Goal: Task Accomplishment & Management: Manage account settings

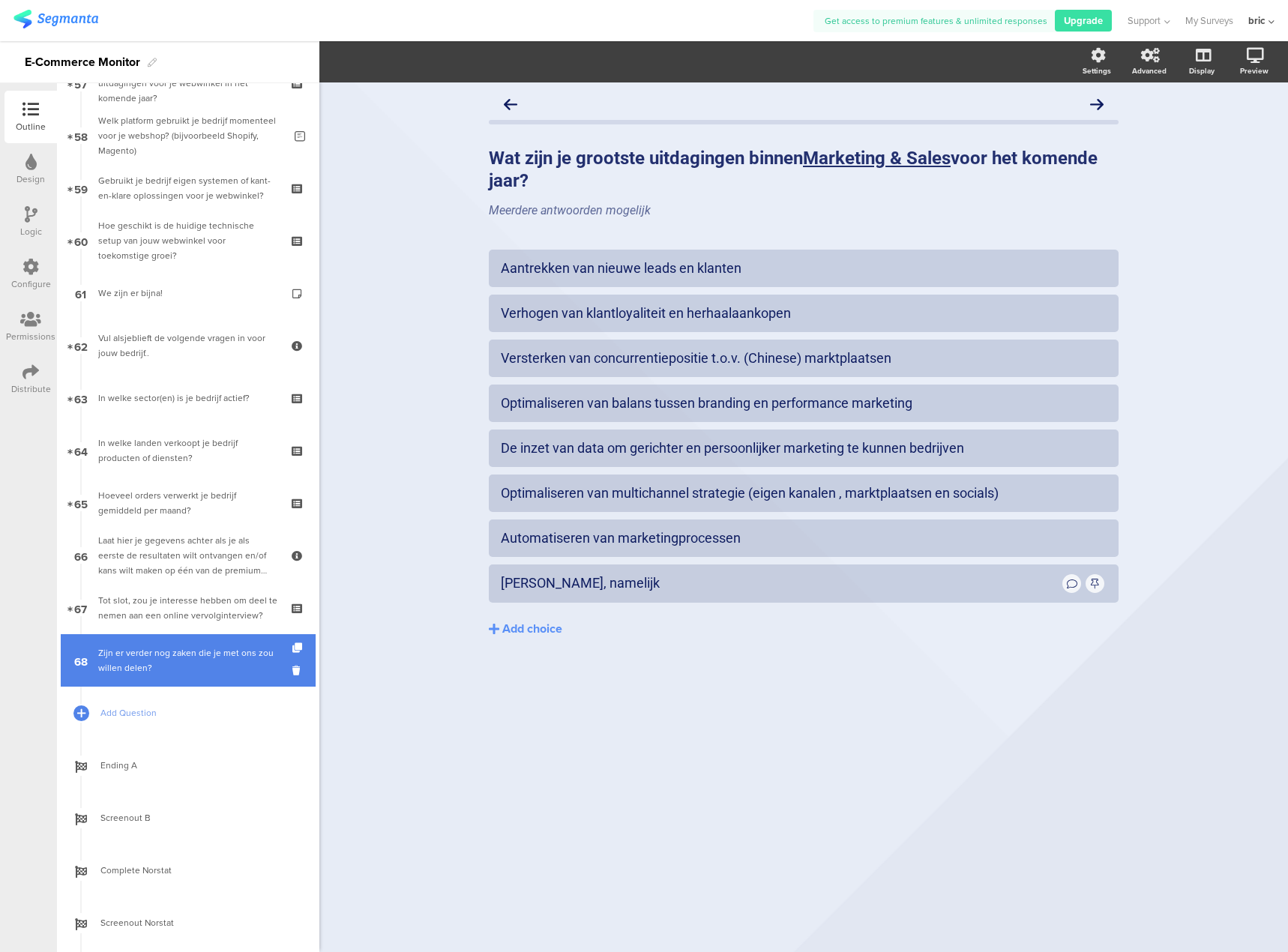
scroll to position [3056, 0]
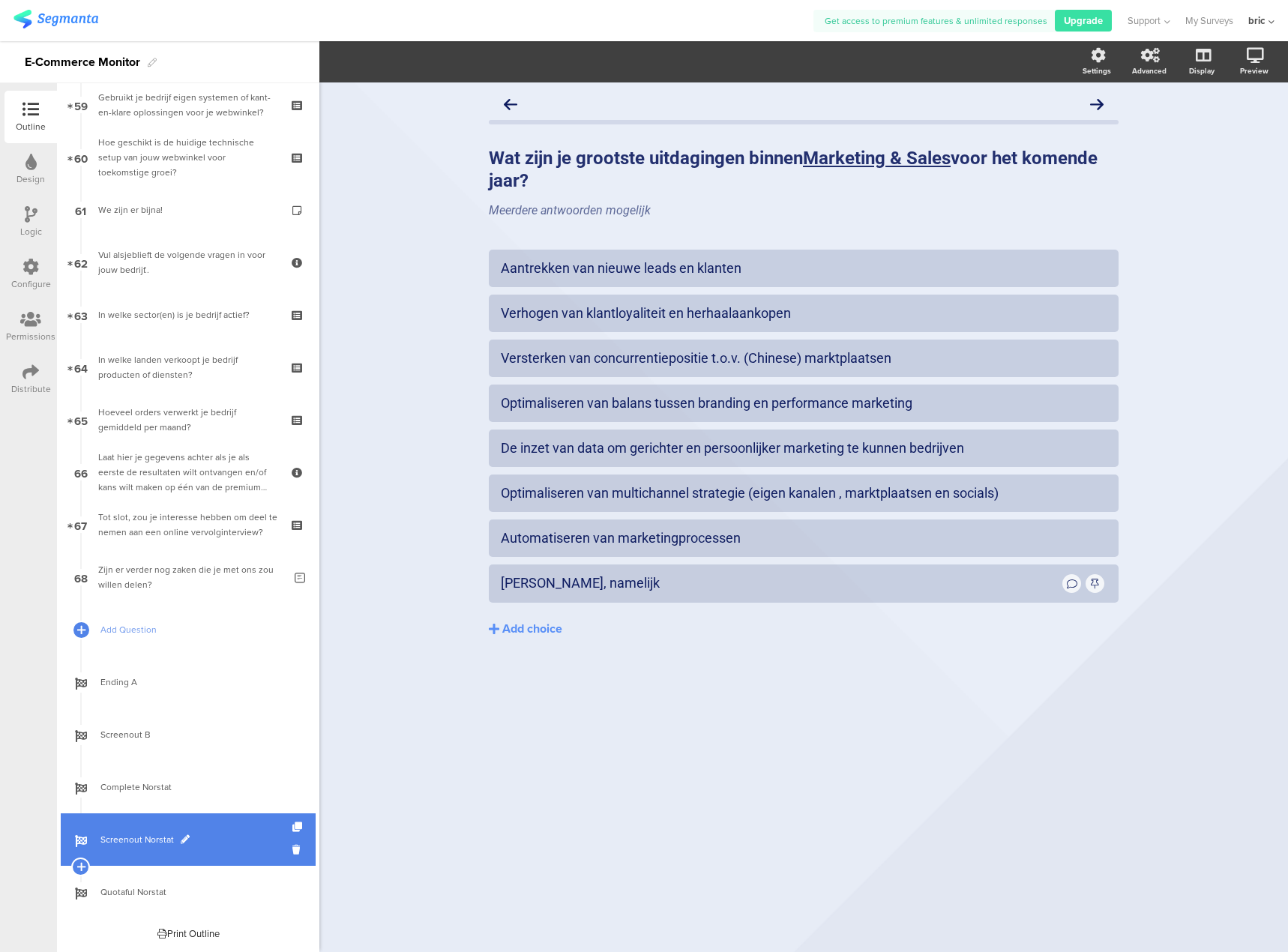
click at [151, 839] on span "Screenout Norstat" at bounding box center [197, 839] width 192 height 15
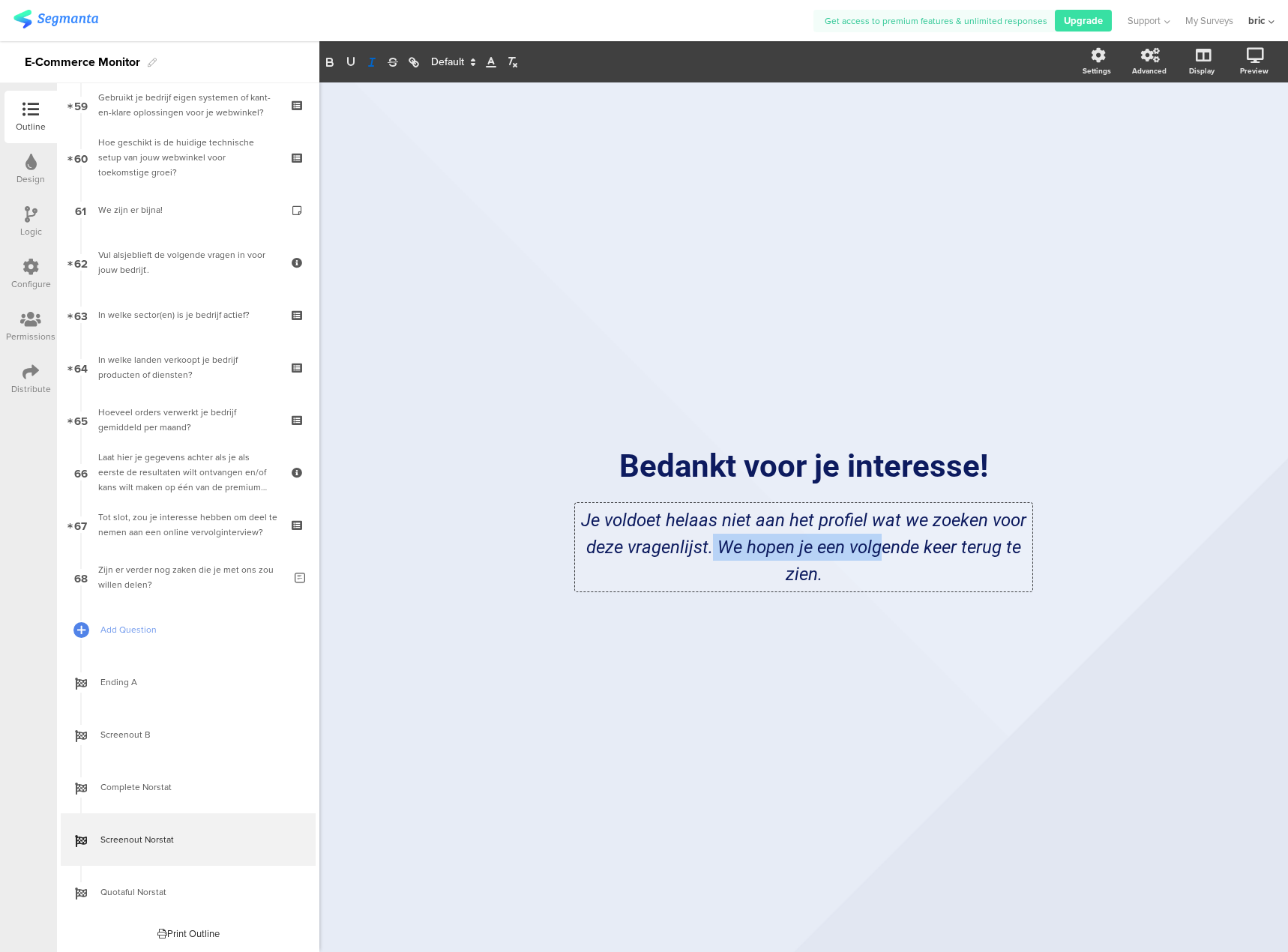
drag, startPoint x: 881, startPoint y: 578, endPoint x: 710, endPoint y: 559, distance: 172.1
click at [710, 559] on div "Je voldoet helaas niet aan het profiel wat we zoeken voor deze vragenlijst. We …" at bounding box center [804, 546] width 457 height 88
click at [143, 727] on span "Screenout B" at bounding box center [197, 734] width 192 height 15
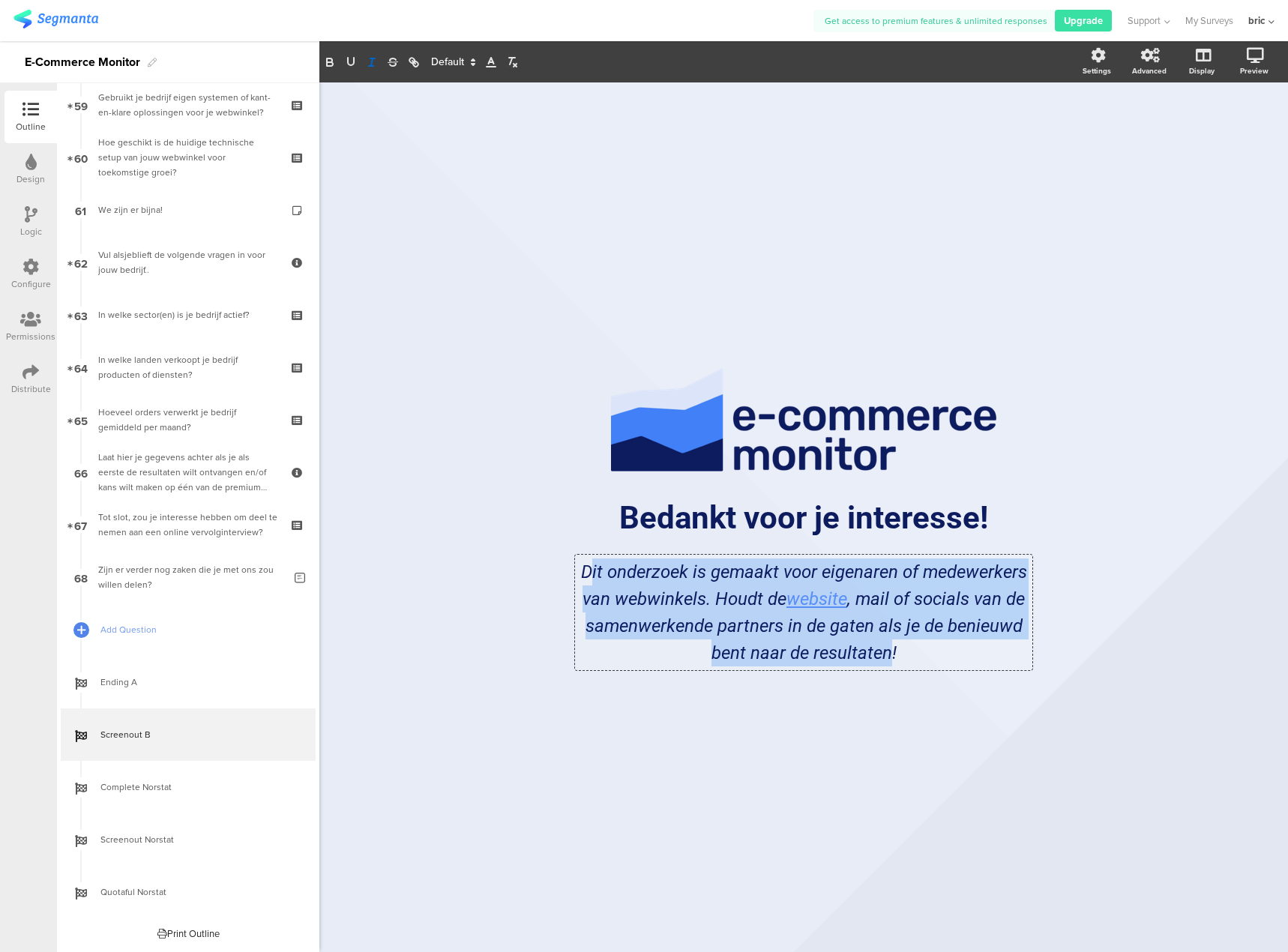
drag, startPoint x: 587, startPoint y: 569, endPoint x: 888, endPoint y: 653, distance: 312.5
click at [888, 653] on div "Dit onderzoek is gemaakt voor eigenaren of medewerkers van webwinkels. Houdt de…" at bounding box center [804, 612] width 457 height 115
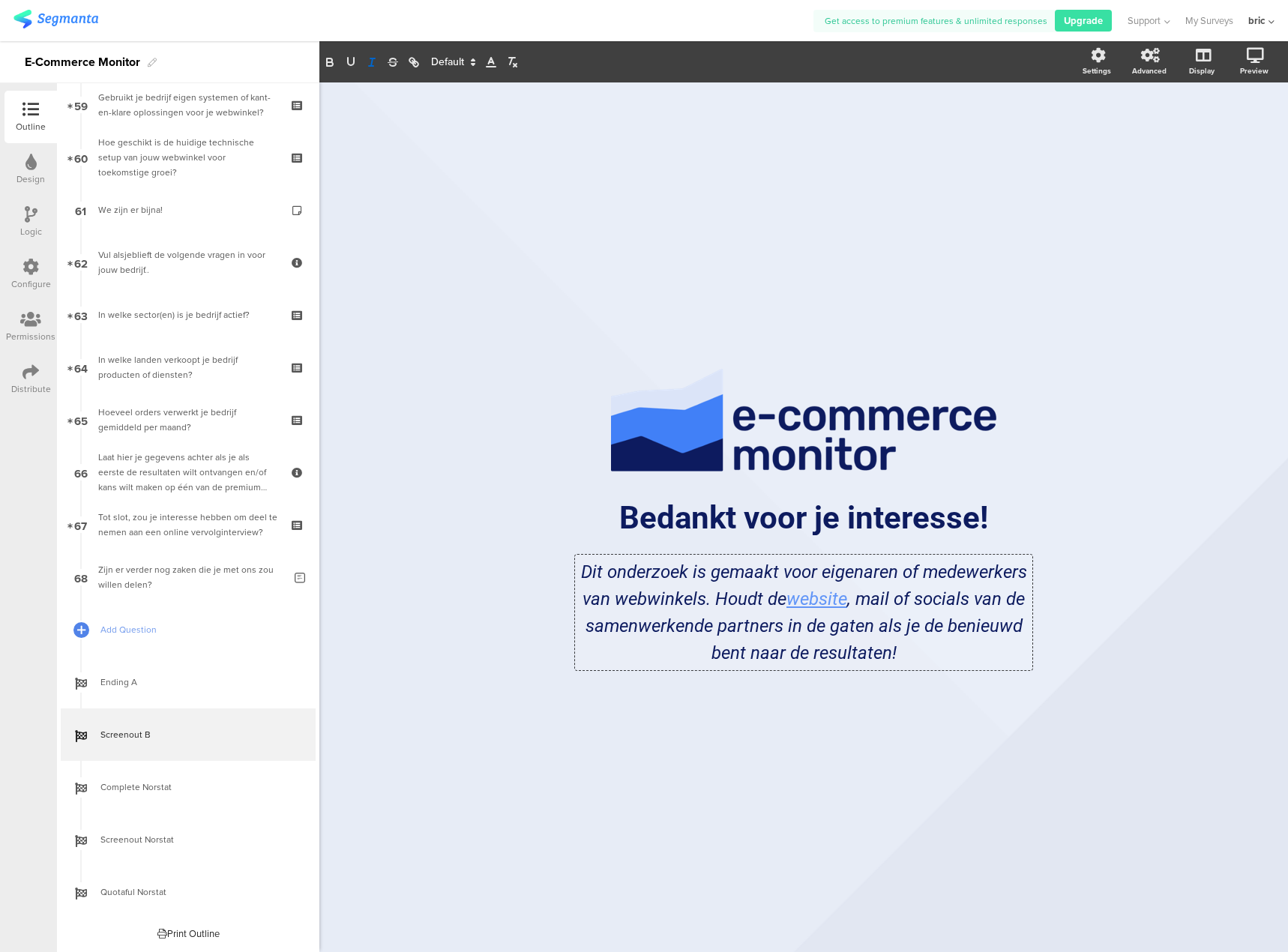
click at [892, 652] on em ", mail of socials van de samenwerkende partners in de gaten als je de benieuwd …" at bounding box center [808, 626] width 445 height 75
drag, startPoint x: 917, startPoint y: 652, endPoint x: 454, endPoint y: 556, distance: 472.8
click at [454, 556] on div "/ Bedankt voor je interesse! Bedankt voor je interesse! Dit onderzoek is gemaak…" at bounding box center [804, 517] width 969 height 870
copy p "Dit onderzoek is gemaakt voor eigenaren of medewerkers van webwinkels. Houdt de…"
click at [759, 617] on em ", mail of socials van de samenwerkende partners in de gaten als je de benieuwd …" at bounding box center [808, 626] width 445 height 75
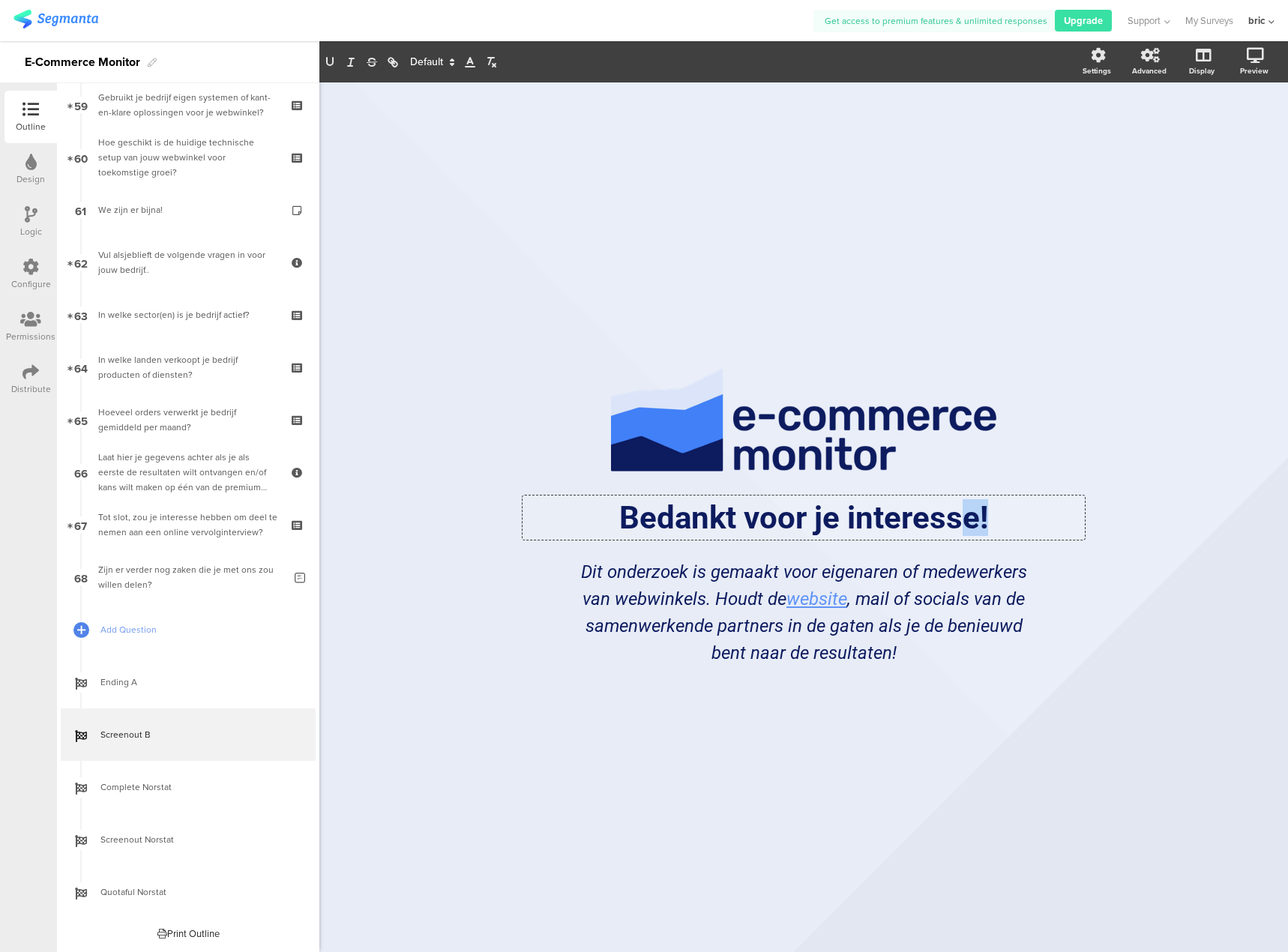
drag, startPoint x: 1021, startPoint y: 512, endPoint x: 958, endPoint y: 531, distance: 65.8
click at [958, 531] on div "Bedankt voor je interesse! Bedankt voor je interesse! Bedankt voor je interesse!" at bounding box center [804, 518] width 562 height 45
click at [958, 529] on p "Bedankt voor je interesse!" at bounding box center [804, 518] width 555 height 37
click at [1003, 520] on p "Bedankt voor je interesse!" at bounding box center [804, 518] width 555 height 37
click at [1024, 520] on p "Bedankt voor je interesse!" at bounding box center [804, 518] width 555 height 37
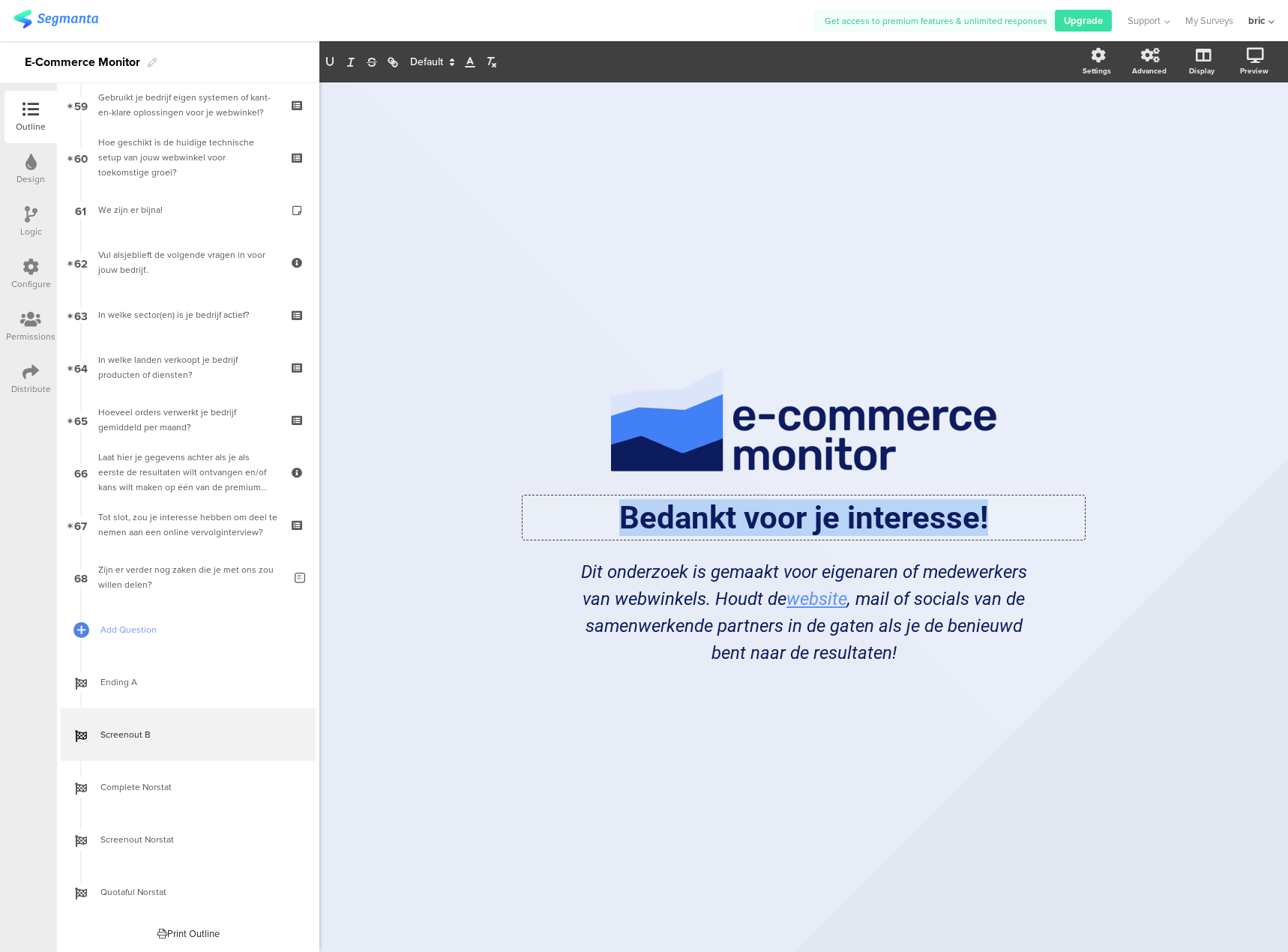
drag, startPoint x: 1024, startPoint y: 520, endPoint x: 619, endPoint y: 498, distance: 405.6
click at [619, 500] on p "Bedankt voor je interesse!" at bounding box center [804, 518] width 555 height 37
copy p "Bedankt voor je interesse!"
